Goal: Task Accomplishment & Management: Complete application form

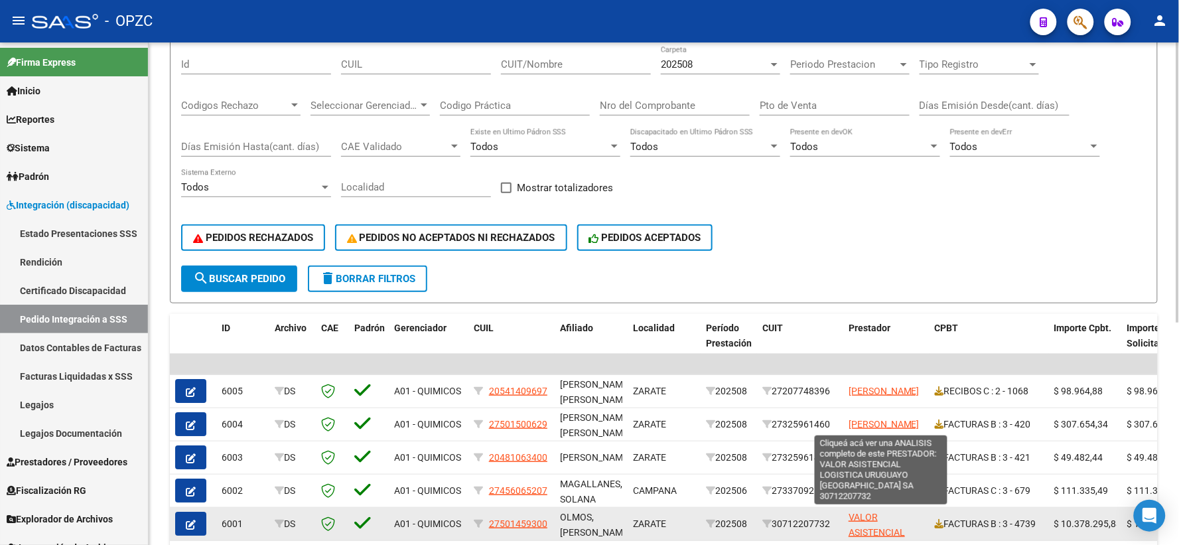
scroll to position [47, 0]
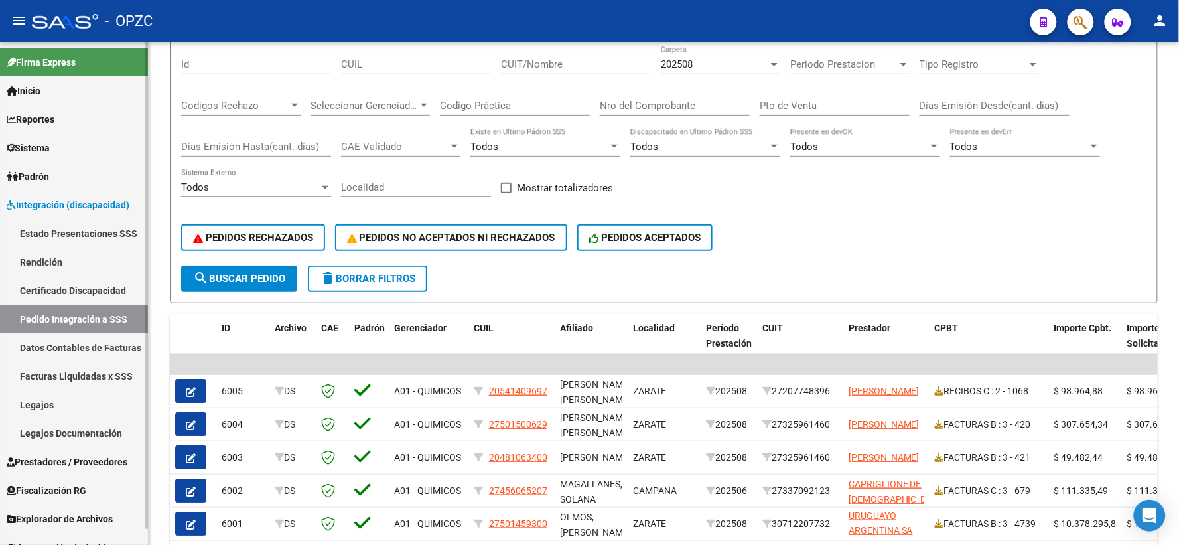
click at [78, 461] on span "Prestadores / Proveedores" at bounding box center [67, 462] width 121 height 15
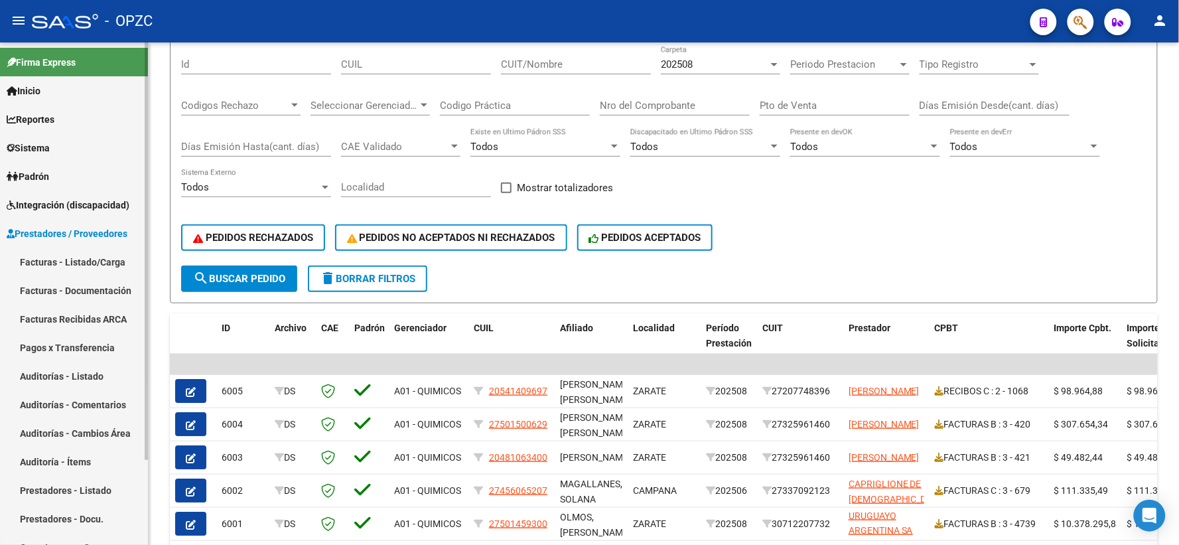
click at [86, 260] on link "Facturas - Listado/Carga" at bounding box center [74, 262] width 148 height 29
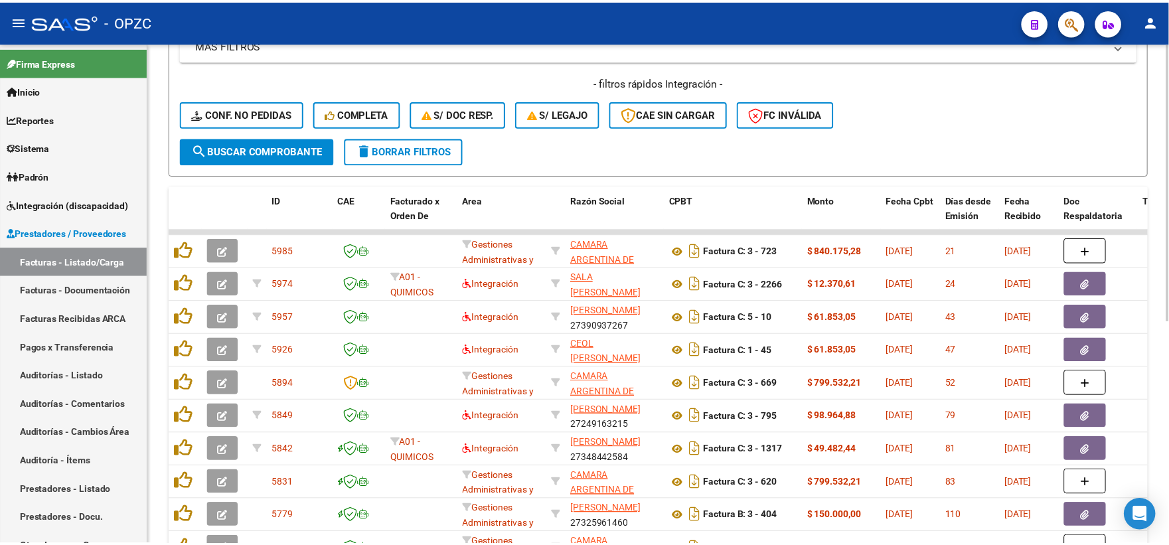
scroll to position [295, 0]
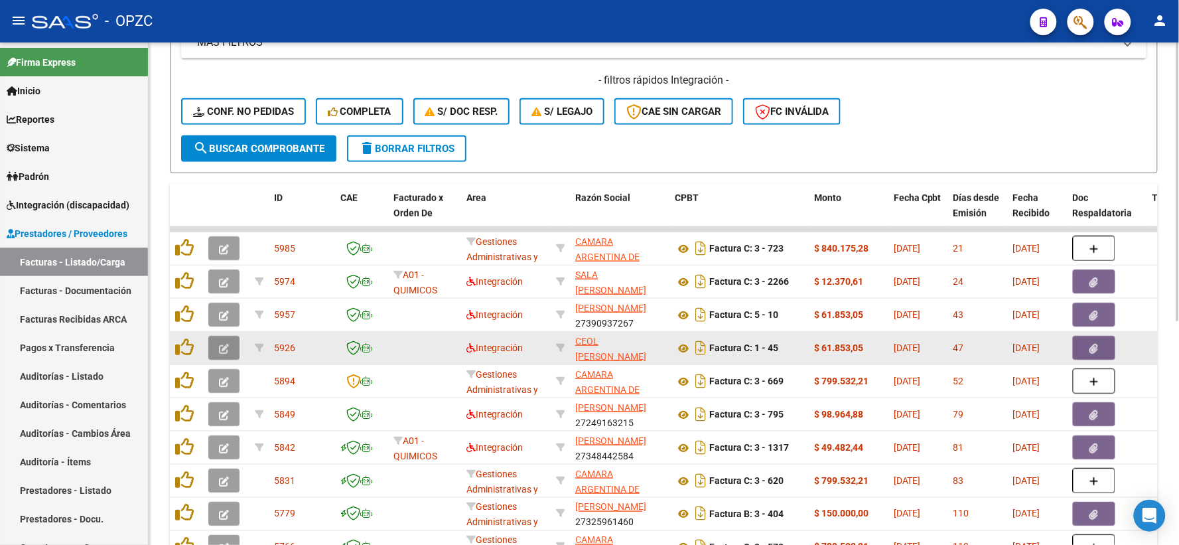
click at [217, 350] on button "button" at bounding box center [223, 348] width 31 height 24
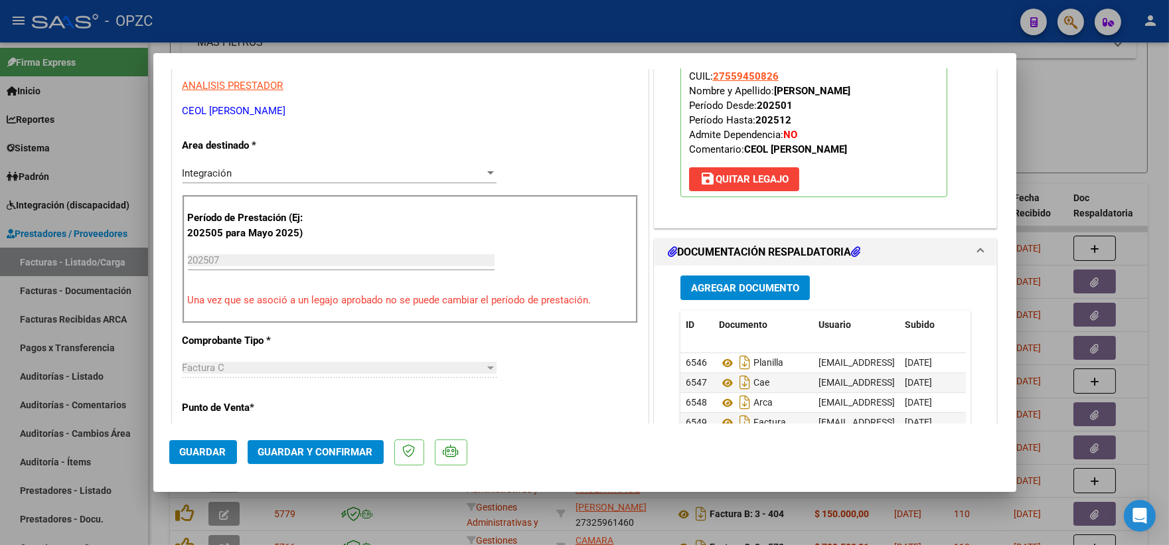
scroll to position [368, 0]
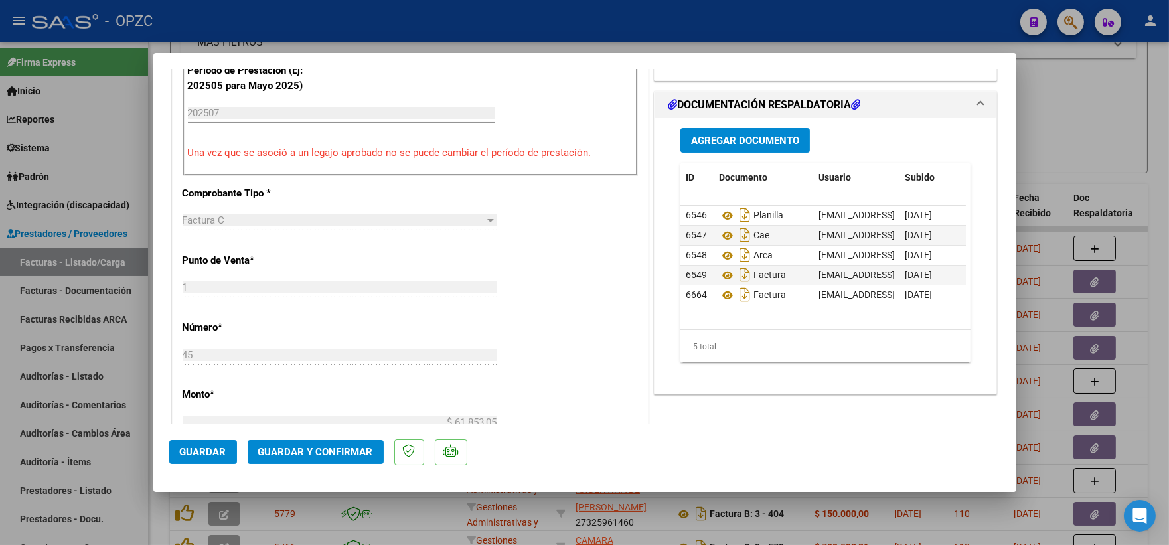
click at [1110, 130] on div at bounding box center [584, 272] width 1169 height 545
type input "$ 0,00"
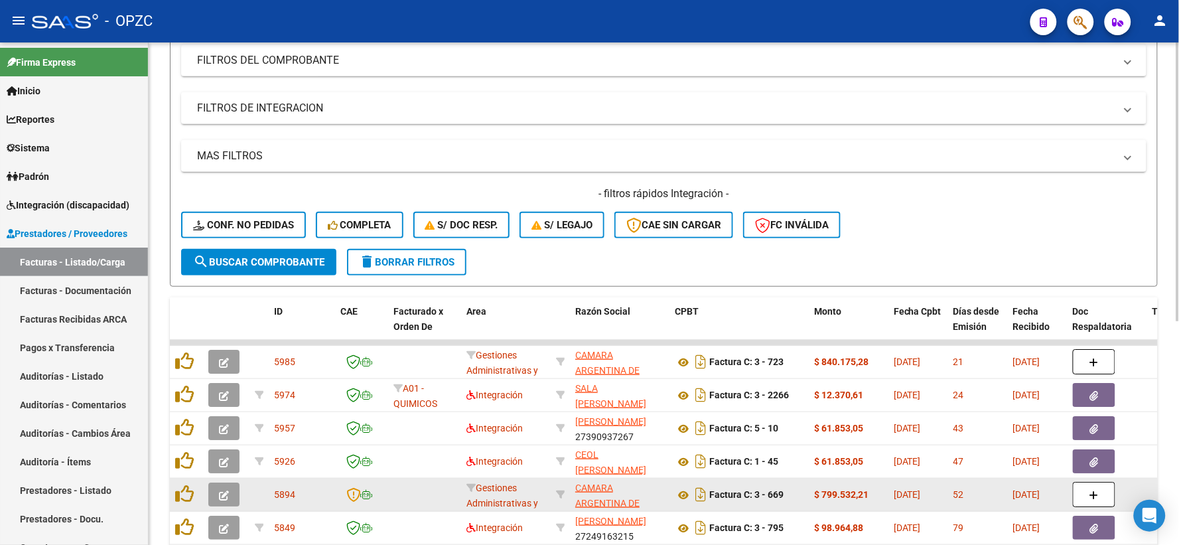
scroll to position [147, 0]
